Goal: Information Seeking & Learning: Learn about a topic

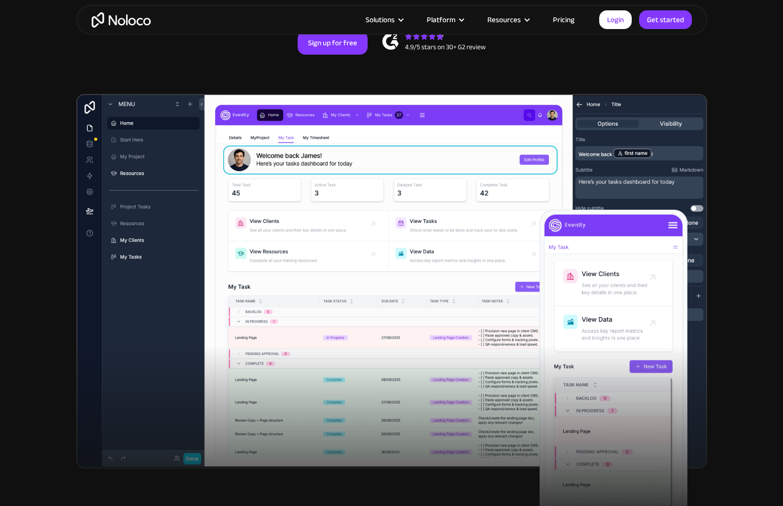
click at [568, 21] on link "Pricing" at bounding box center [563, 19] width 46 height 13
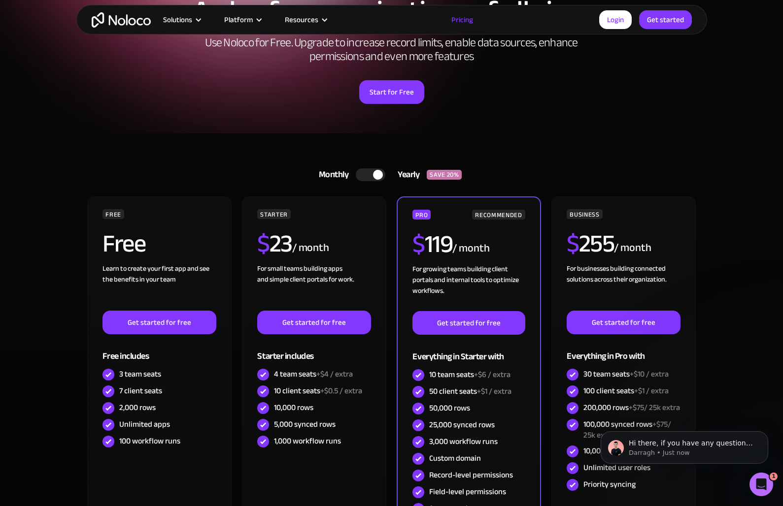
scroll to position [146, 0]
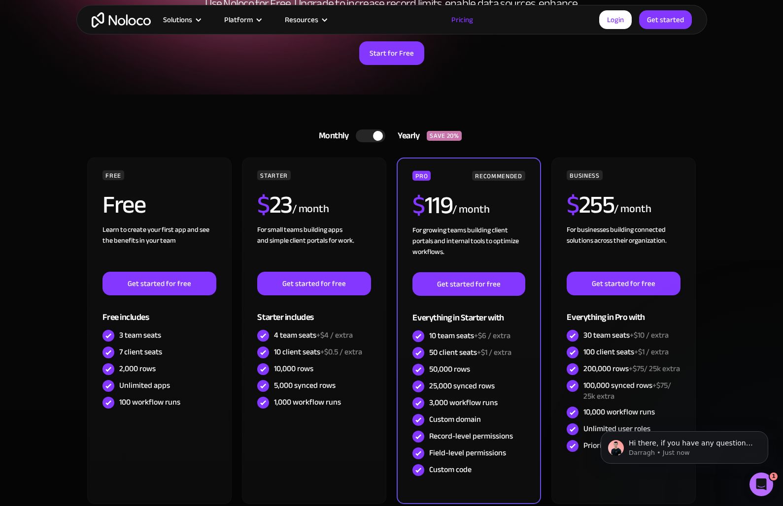
click at [372, 138] on div at bounding box center [371, 136] width 30 height 13
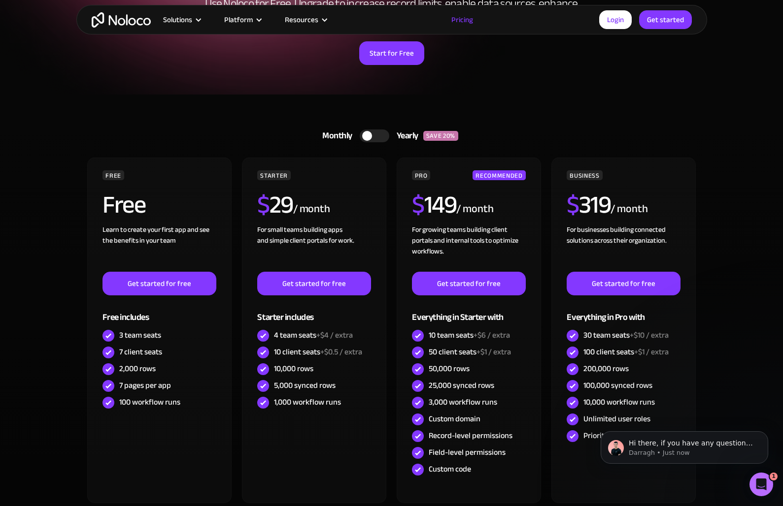
click at [372, 138] on div at bounding box center [375, 136] width 30 height 13
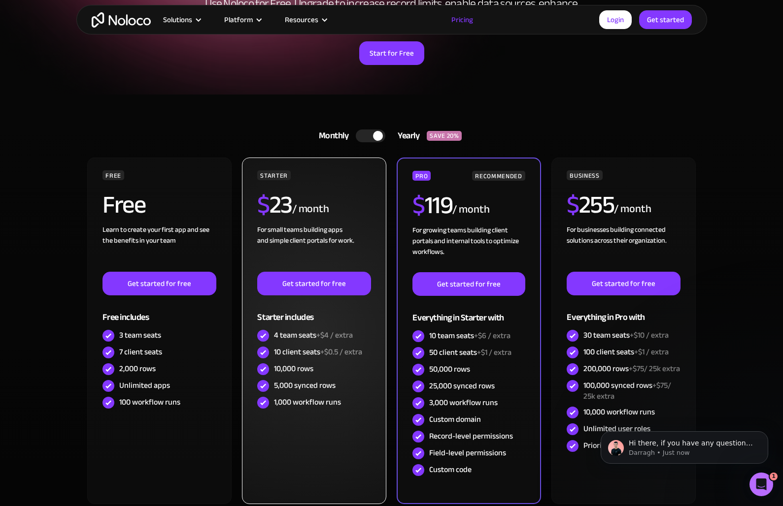
scroll to position [0, 0]
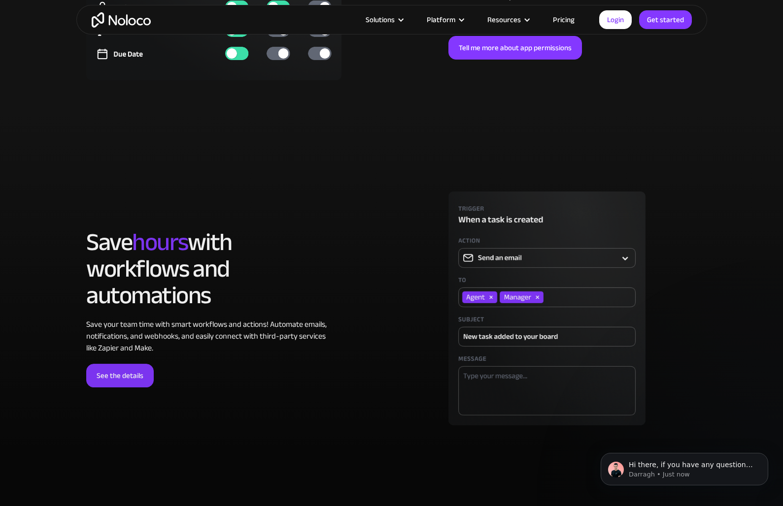
scroll to position [2728, 0]
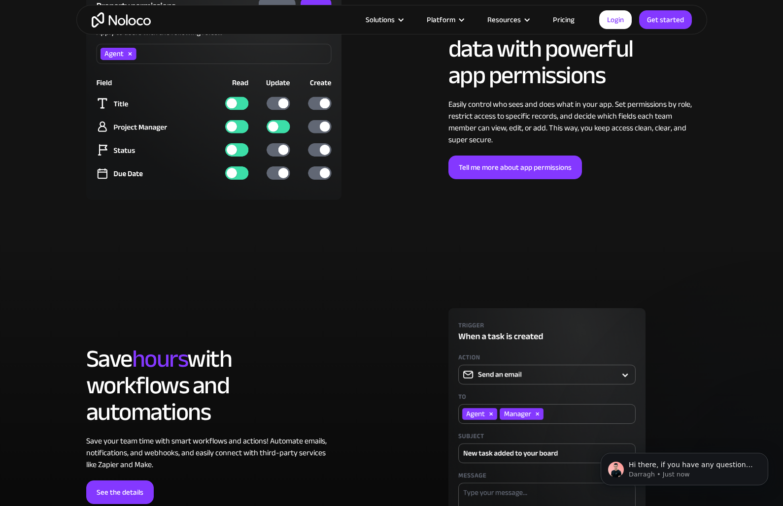
click at [278, 102] on img at bounding box center [214, 94] width 256 height 212
click at [280, 103] on img at bounding box center [214, 94] width 256 height 212
click at [287, 176] on img at bounding box center [214, 94] width 256 height 212
